Goal: Transaction & Acquisition: Subscribe to service/newsletter

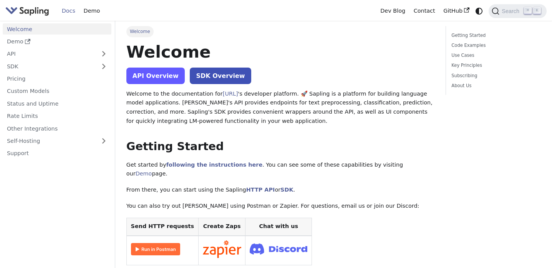
click at [161, 77] on link "API Overview" at bounding box center [155, 76] width 58 height 17
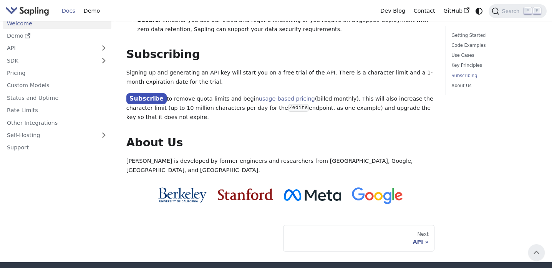
scroll to position [620, 0]
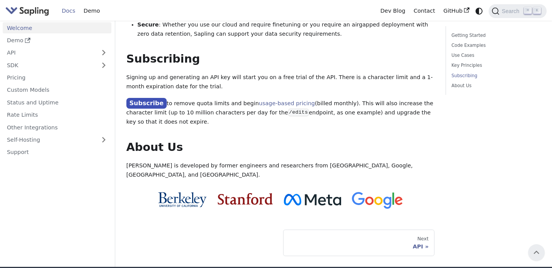
click at [157, 99] on p "Subscribe to remove quota limits and begin usage-based pricing (billed monthly)…" at bounding box center [280, 112] width 308 height 28
click at [156, 98] on link "Subscribe" at bounding box center [146, 103] width 40 height 11
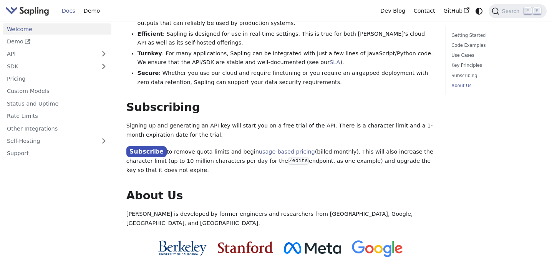
scroll to position [675, 0]
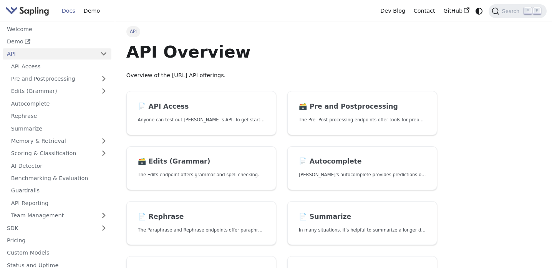
click at [26, 6] on img "Main" at bounding box center [27, 10] width 44 height 11
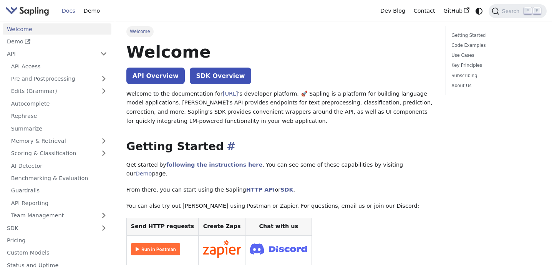
scroll to position [47, 0]
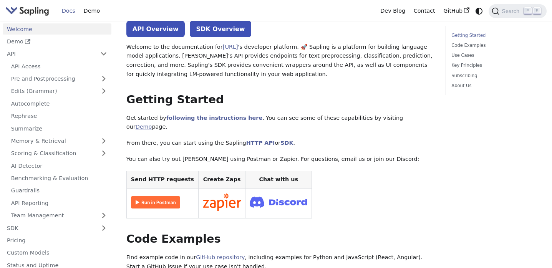
click at [152, 124] on link "Demo" at bounding box center [144, 127] width 17 height 6
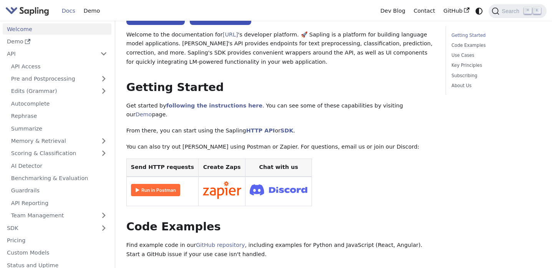
scroll to position [60, 0]
